Goal: Information Seeking & Learning: Learn about a topic

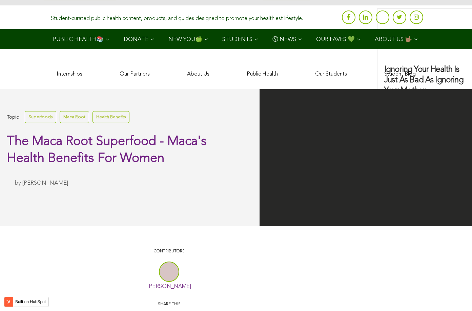
scroll to position [1945, 0]
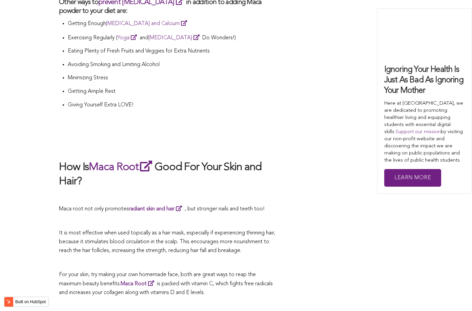
click at [190, 159] on h2 "How Is Maca Root Good For Your Skin and Hair?" at bounding box center [169, 173] width 220 height 29
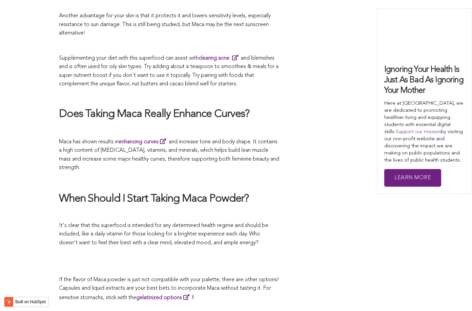
click at [222, 176] on p at bounding box center [169, 180] width 220 height 9
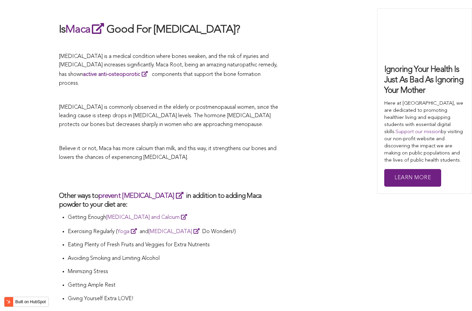
click at [275, 169] on h2 at bounding box center [169, 177] width 220 height 16
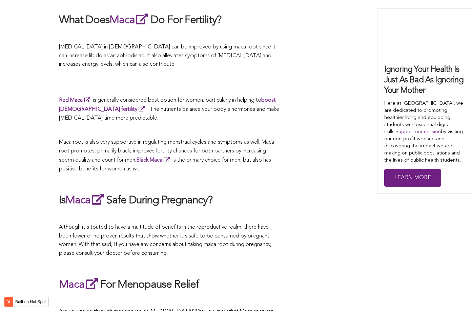
scroll to position [1536, 0]
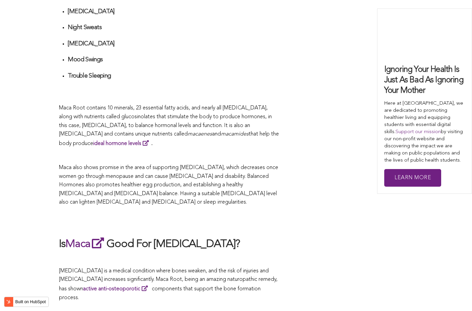
click at [259, 165] on span "Maca also shows promise in the area of supporting [MEDICAL_DATA], which decreas…" at bounding box center [168, 185] width 219 height 40
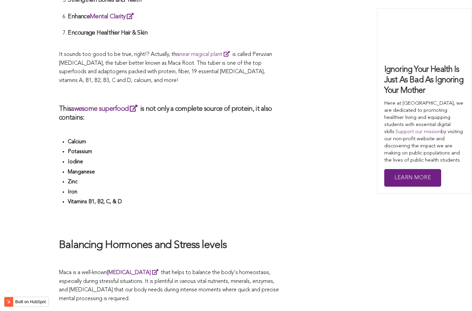
scroll to position [1364, 0]
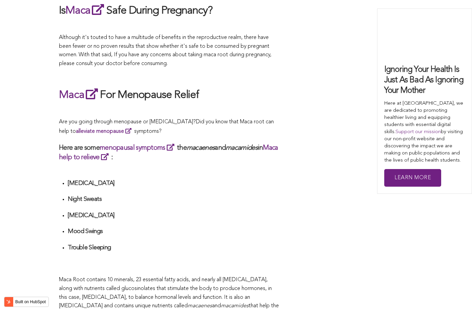
click at [123, 156] on div "What Are The Health Benefits of Maca For Women ? Hi [DEMOGRAPHIC_DATA], have yo…" at bounding box center [169, 161] width 220 height 2307
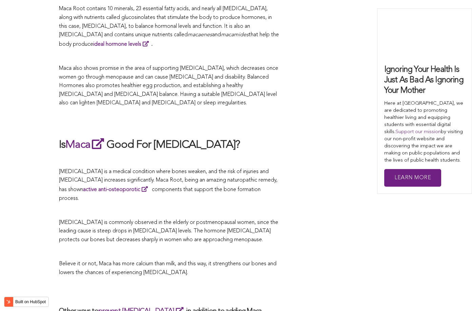
scroll to position [2270, 0]
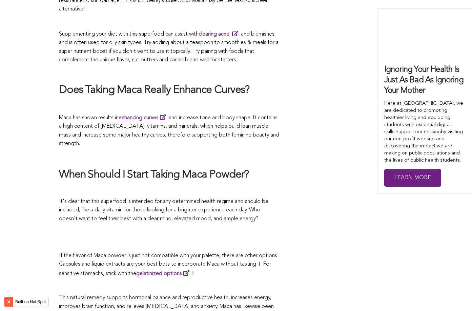
click at [201, 168] on h2 "When Should I Start Taking Maca Powder?" at bounding box center [169, 175] width 220 height 14
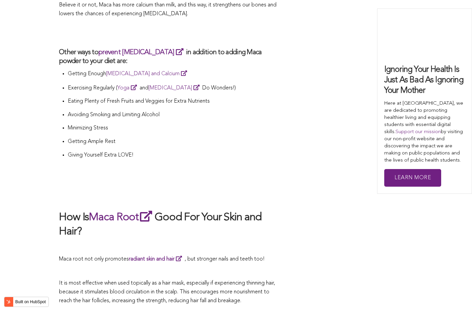
click at [243, 173] on p at bounding box center [169, 177] width 220 height 9
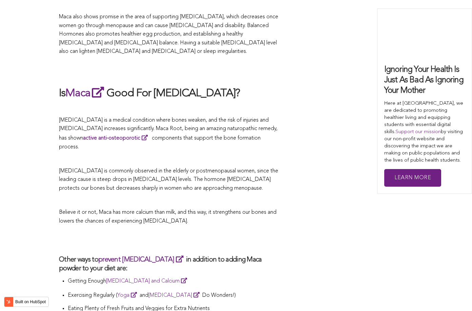
click at [199, 167] on p "[MEDICAL_DATA] is commonly observed in the elderly or postmenopausal women, sin…" at bounding box center [169, 180] width 220 height 26
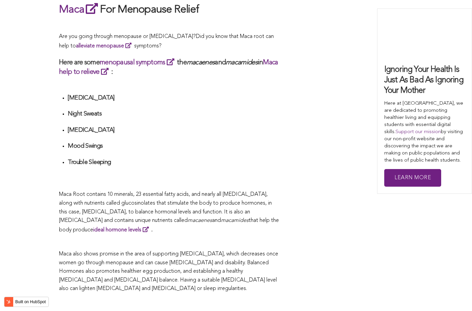
scroll to position [1897, 0]
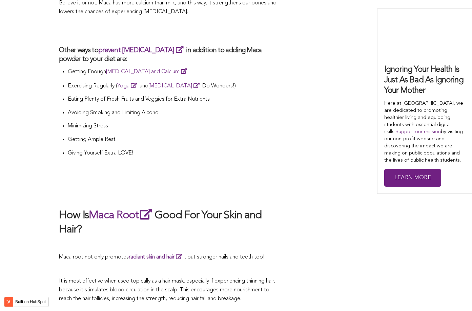
click at [222, 171] on p at bounding box center [169, 175] width 220 height 9
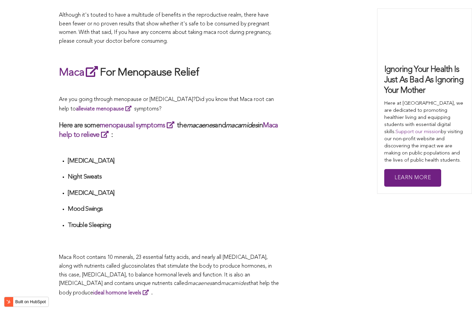
click at [249, 157] on li "[MEDICAL_DATA]" at bounding box center [174, 163] width 212 height 13
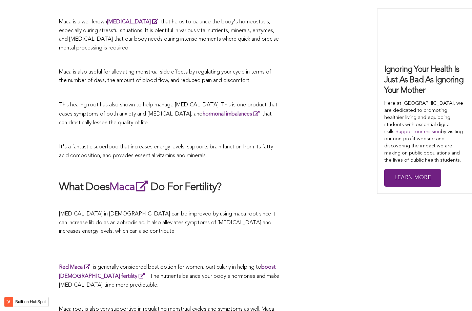
click at [249, 156] on p "It's a fantastic superfood that increases energy levels, supports brain functio…" at bounding box center [169, 151] width 220 height 17
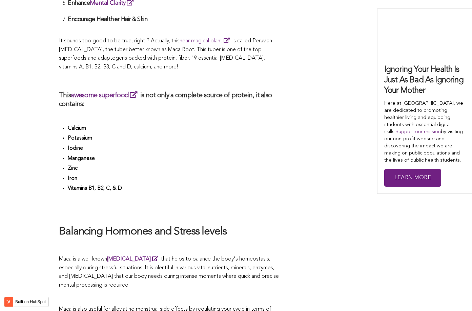
scroll to position [1562, 0]
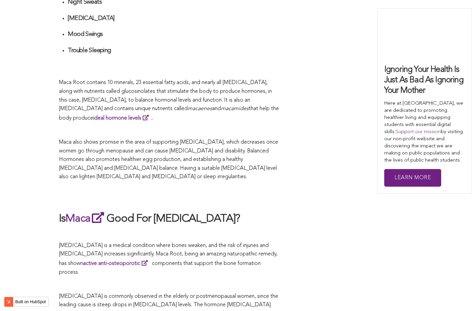
click at [218, 156] on span "Maca also shows promise in the area of supporting [MEDICAL_DATA], which decreas…" at bounding box center [168, 160] width 219 height 40
